Goal: Task Accomplishment & Management: Manage account settings

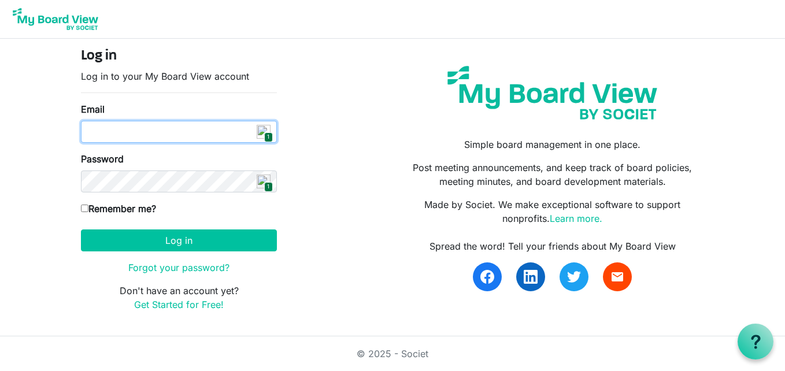
click at [234, 131] on input "Email" at bounding box center [179, 132] width 196 height 22
type input "[EMAIL_ADDRESS][DOMAIN_NAME]"
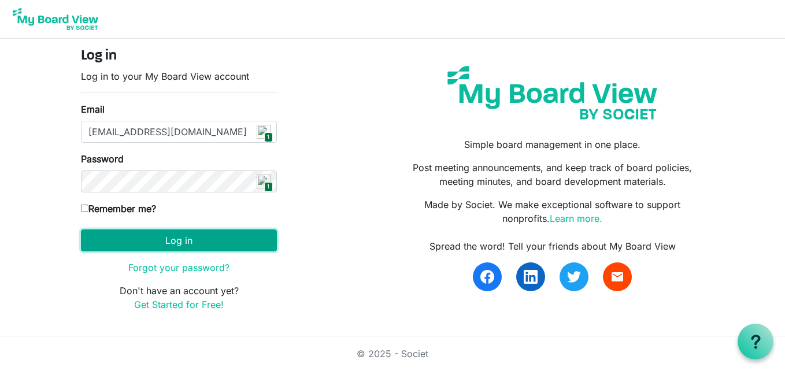
click at [221, 239] on button "Log in" at bounding box center [179, 241] width 196 height 22
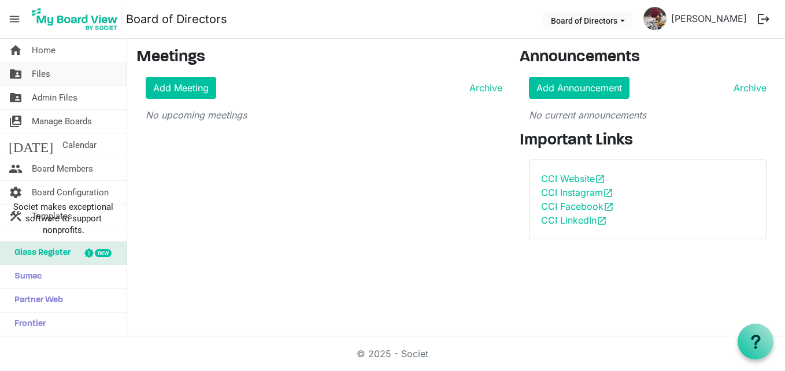
click at [54, 72] on link "folder_shared Files" at bounding box center [63, 73] width 127 height 23
